Goal: Task Accomplishment & Management: Use online tool/utility

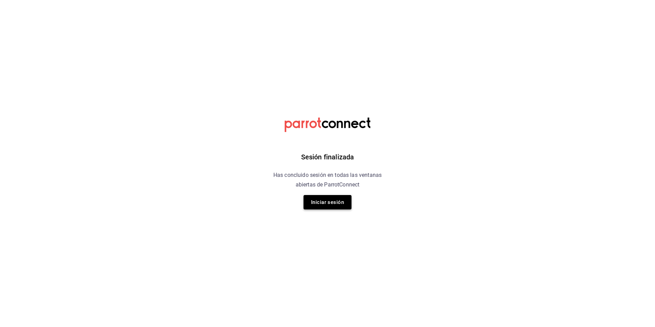
click at [323, 202] on button "Iniciar sesión" at bounding box center [327, 202] width 48 height 14
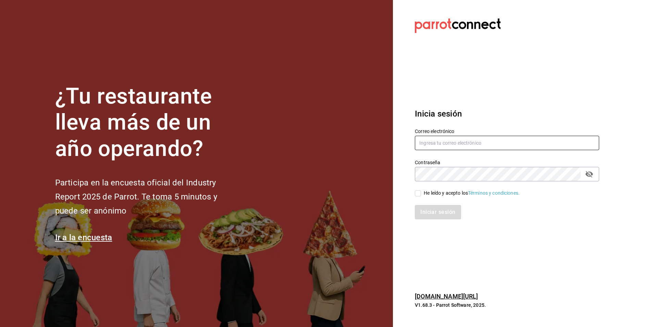
type input "[EMAIL_ADDRESS][DOMAIN_NAME]"
click at [415, 191] on input "He leído y acepto los Términos y condiciones." at bounding box center [418, 193] width 6 height 6
checkbox input "true"
click at [430, 214] on button "Iniciar sesión" at bounding box center [438, 212] width 47 height 14
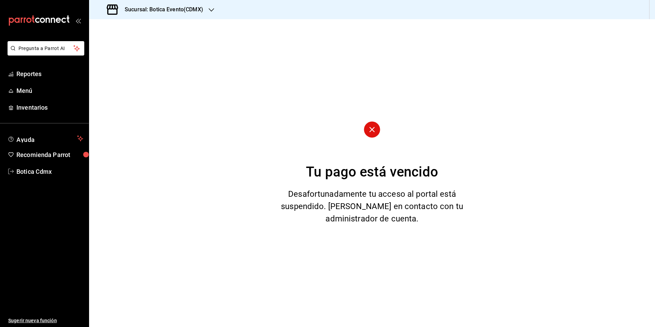
click at [211, 7] on icon "button" at bounding box center [211, 9] width 5 height 5
click at [117, 44] on span "Botica (CDMX)" at bounding box center [111, 44] width 32 height 7
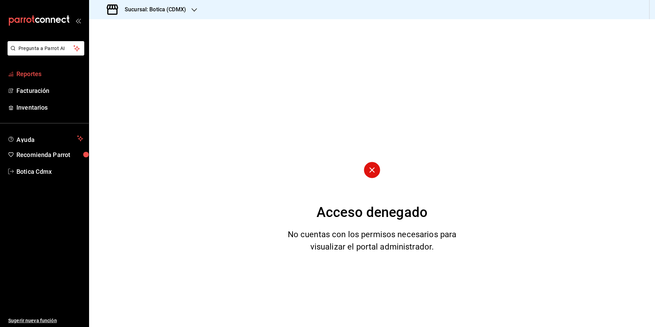
click at [23, 73] on span "Reportes" at bounding box center [49, 73] width 67 height 9
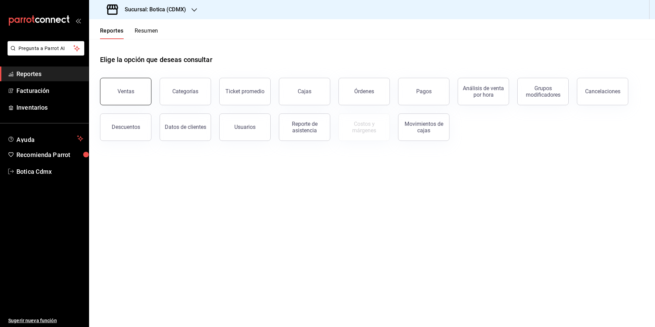
click at [125, 100] on button "Ventas" at bounding box center [125, 91] width 51 height 27
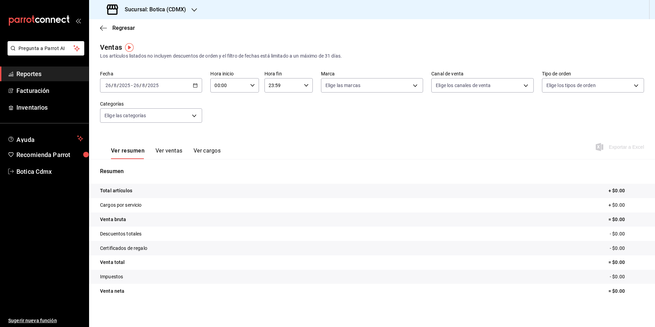
click at [194, 84] on icon "button" at bounding box center [195, 85] width 5 height 5
click at [130, 171] on span "Rango de fechas" at bounding box center [132, 167] width 53 height 7
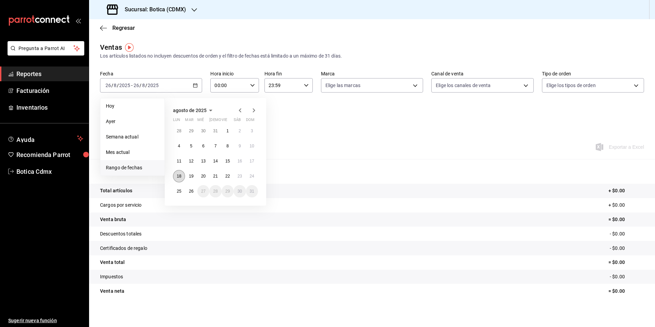
click at [180, 174] on abbr "18" at bounding box center [179, 176] width 4 height 5
click at [249, 176] on button "24" at bounding box center [252, 176] width 12 height 12
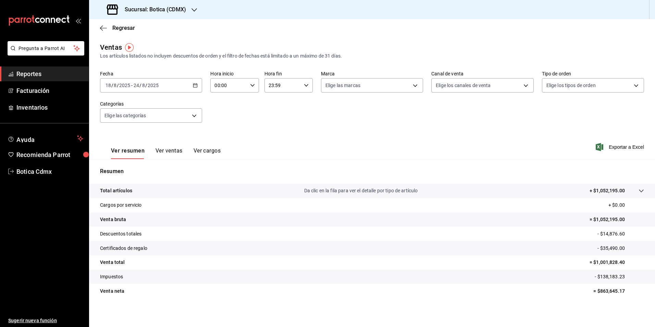
click at [24, 72] on span "Reportes" at bounding box center [49, 73] width 67 height 9
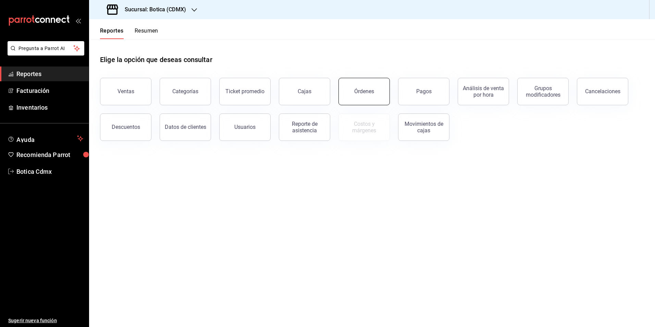
click at [362, 98] on button "Órdenes" at bounding box center [363, 91] width 51 height 27
